Goal: Communication & Community: Ask a question

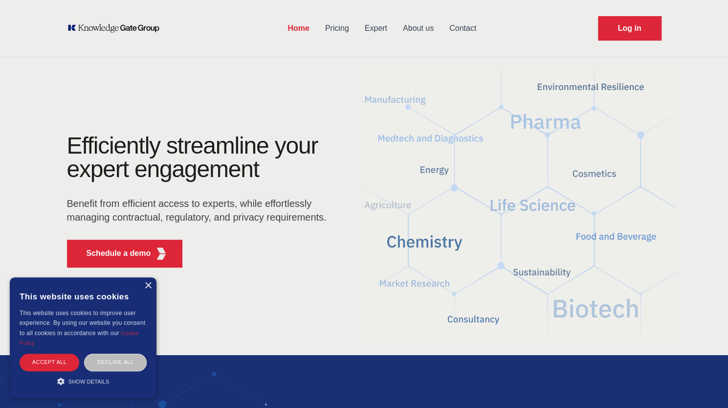
click at [427, 31] on link "About us" at bounding box center [418, 28] width 46 height 25
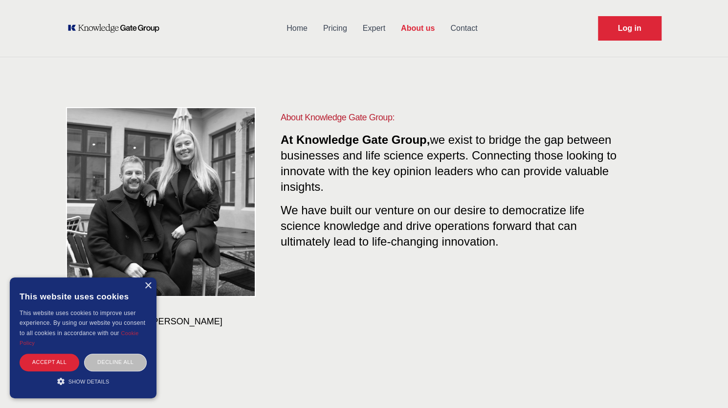
click at [463, 32] on link "Contact" at bounding box center [464, 28] width 43 height 25
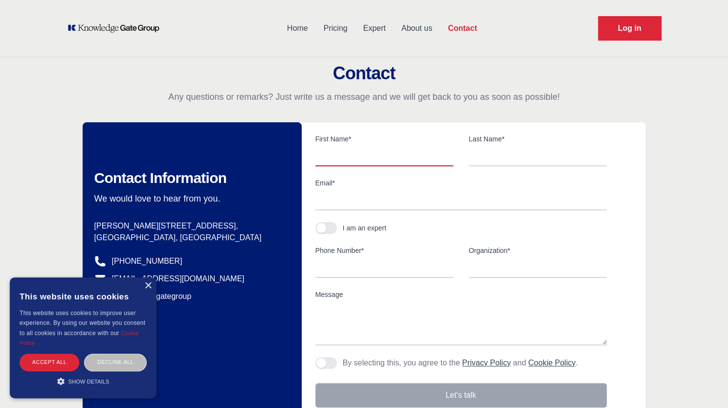
click at [377, 157] on input "text" at bounding box center [384, 156] width 138 height 21
type input "[PERSON_NAME]"
type input "Lioutas"
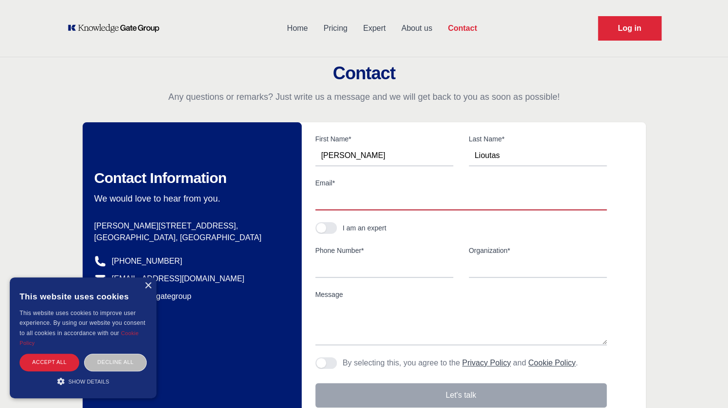
click at [369, 198] on input "Email*" at bounding box center [460, 200] width 291 height 21
type input "[EMAIL_ADDRESS][DOMAIN_NAME]"
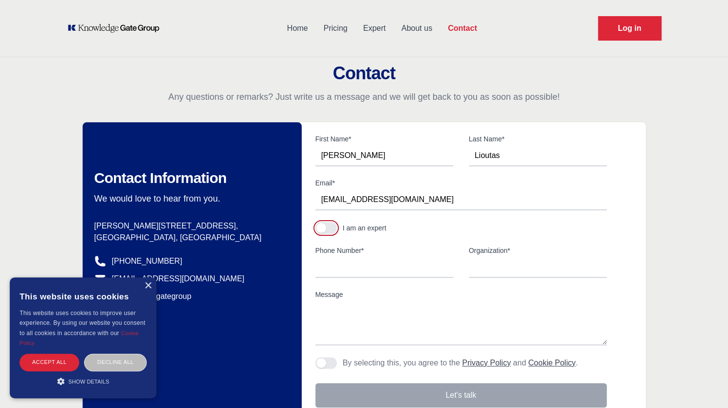
click at [331, 228] on button "button" at bounding box center [326, 228] width 22 height 12
click at [347, 266] on input "Phone Number*" at bounding box center [460, 267] width 291 height 21
type input "[PHONE_NUMBER]"
click at [380, 321] on textarea "Message" at bounding box center [460, 323] width 291 height 44
click at [134, 360] on div "Decline all" at bounding box center [115, 362] width 63 height 17
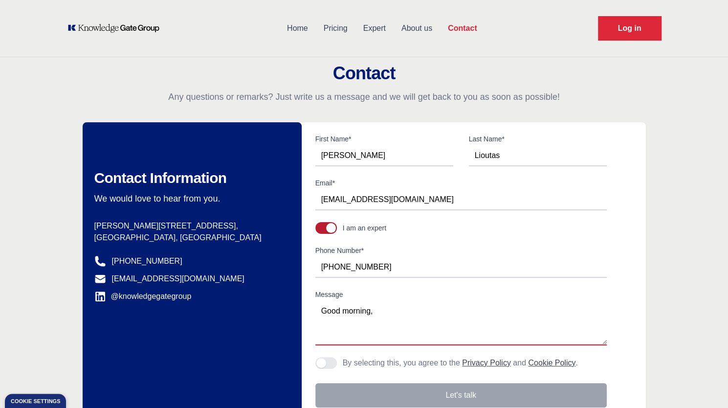
click at [422, 312] on textarea "Good morning," at bounding box center [460, 323] width 291 height 44
paste textarea "I hope this finds you well. I wanted to follow up on this- I had the one-hour l…"
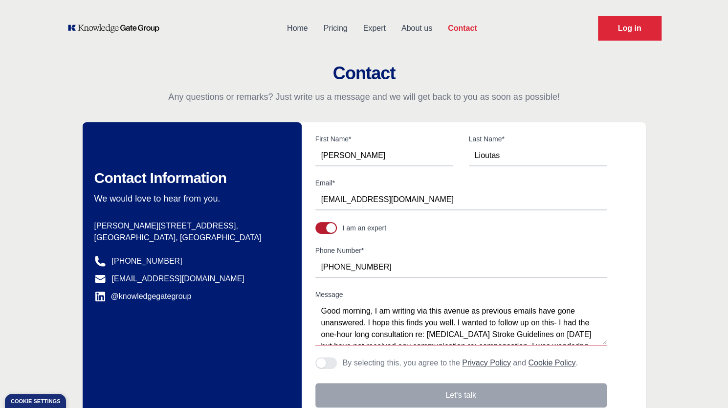
drag, startPoint x: 553, startPoint y: 321, endPoint x: 365, endPoint y: 323, distance: 187.8
click at [368, 319] on textarea "Good morning, I am writing via this avenue as previous emails have gone unanswe…" at bounding box center [460, 323] width 291 height 44
drag, startPoint x: 397, startPoint y: 323, endPoint x: 374, endPoint y: 324, distance: 23.5
click at [374, 324] on textarea "Good morning, I am writing via this avenue as previous emails have gone unanswe…" at bounding box center [460, 323] width 291 height 44
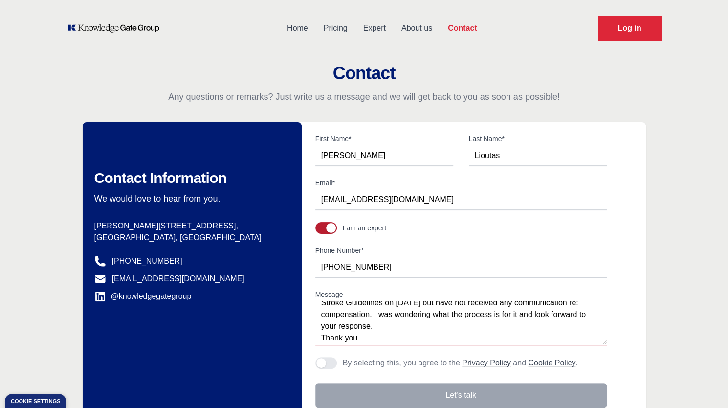
scroll to position [47, 0]
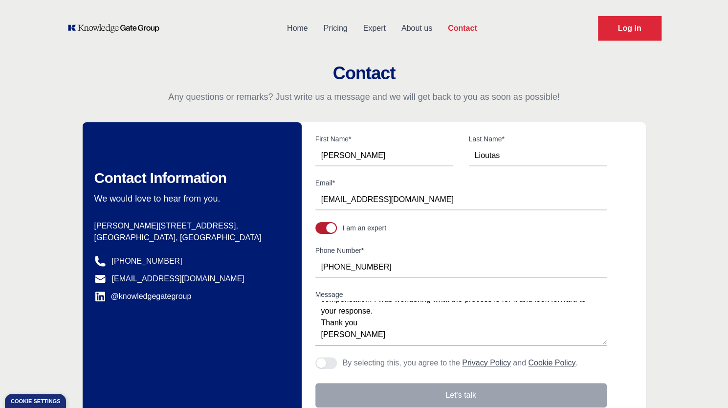
drag, startPoint x: 345, startPoint y: 322, endPoint x: 302, endPoint y: 320, distance: 43.1
click at [302, 320] on div "Contact Information We would love to hear from you. Postal address [PERSON_NAME…" at bounding box center [364, 270] width 563 height 297
type textarea "Good morning, I am writing via this avenue as previous emails have gone unanswe…"
click at [327, 359] on button "Agree to policies" at bounding box center [326, 363] width 22 height 12
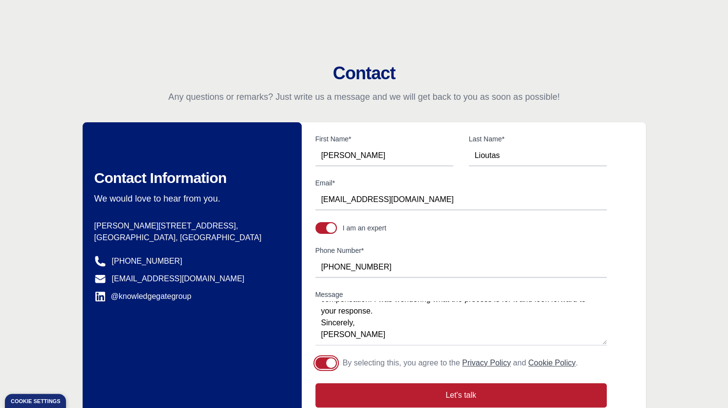
scroll to position [49, 0]
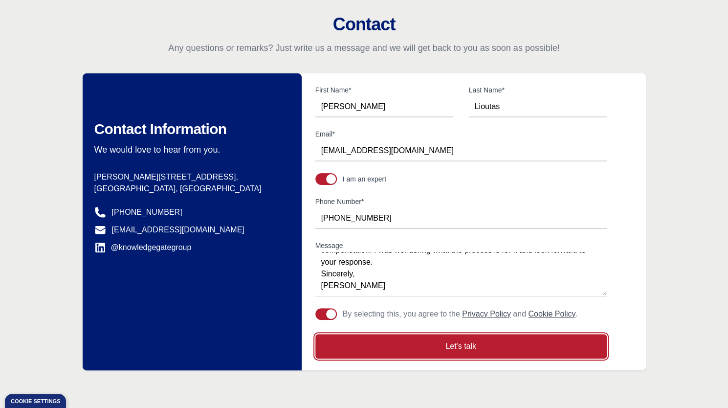
click at [489, 349] on button "Let's talk" at bounding box center [460, 346] width 291 height 24
